Goal: Browse casually

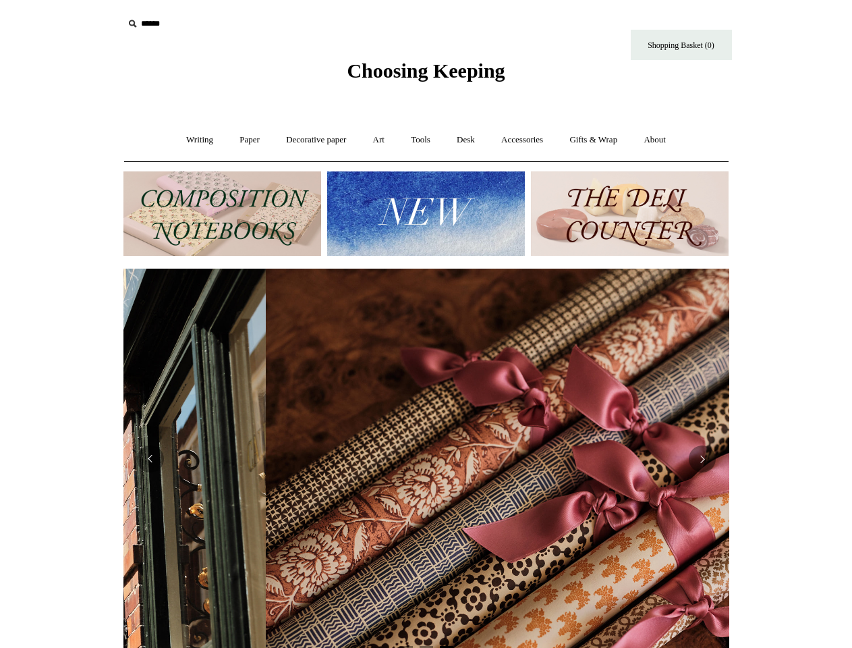
scroll to position [0, 1212]
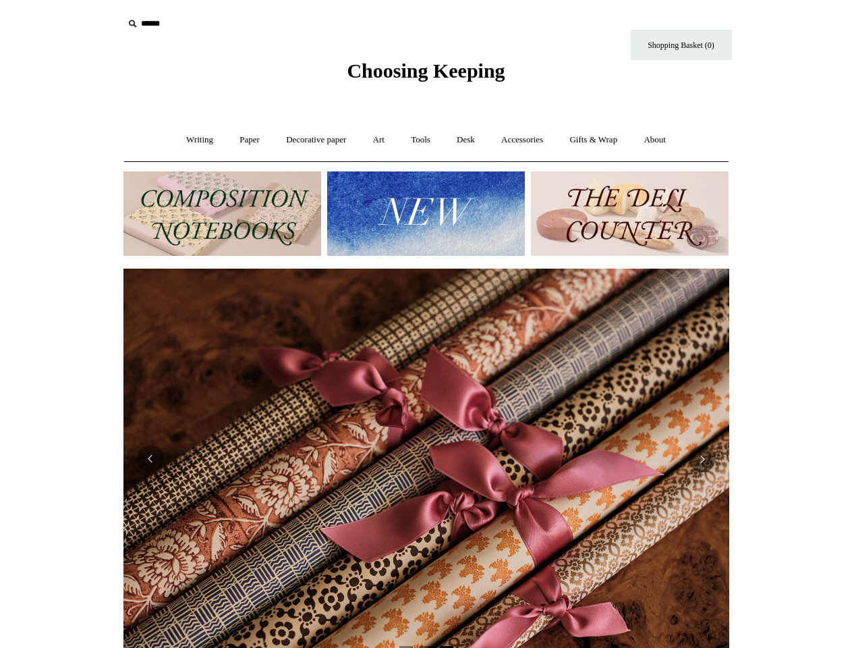
click at [206, 24] on input "text" at bounding box center [206, 23] width 166 height 25
click at [426, 213] on img at bounding box center [426, 213] width 198 height 84
click at [0, 453] on html "Menu Choosing Keeping * Shipping Information Shopping Basket (0) * ⤺ + +" at bounding box center [426, 568] width 852 height 1136
click at [0, 458] on html "Menu Choosing Keeping * Shipping Information Shopping Basket (0) * ⤺ + +" at bounding box center [426, 568] width 852 height 1136
click at [61, 458] on html "Menu Choosing Keeping * Shipping Information Shopping Basket (0) * ⤺ + +" at bounding box center [426, 568] width 852 height 1136
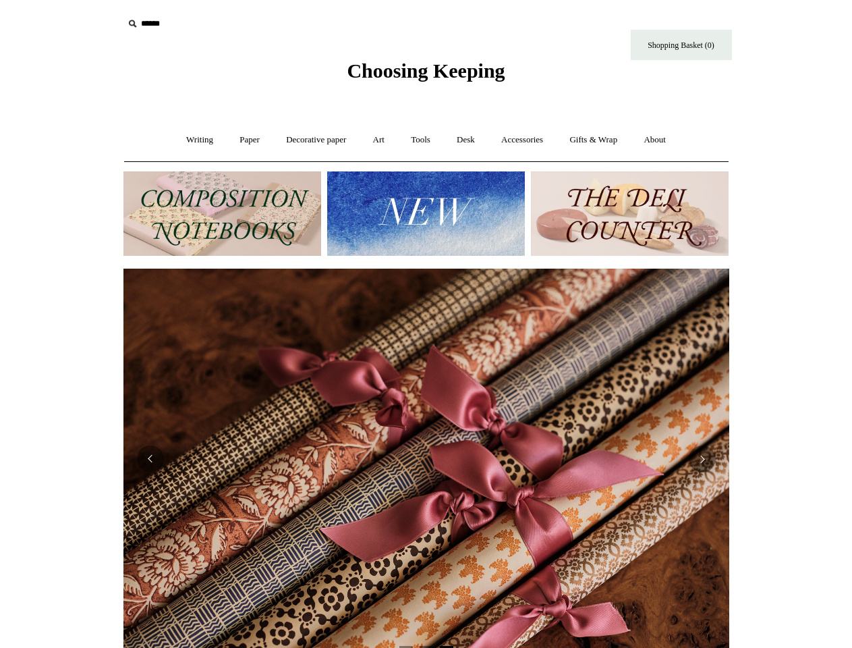
click at [426, 458] on img at bounding box center [426, 459] width 606 height 381
click at [150, 459] on button "Previous" at bounding box center [150, 458] width 27 height 27
click at [702, 459] on button "Next" at bounding box center [702, 458] width 27 height 27
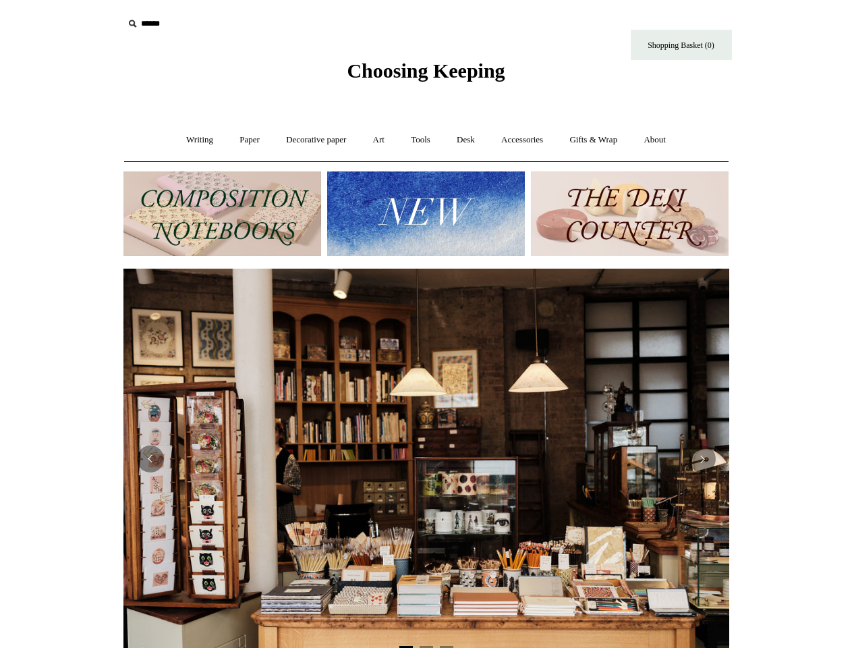
scroll to position [0, 0]
